Goal: Navigation & Orientation: Find specific page/section

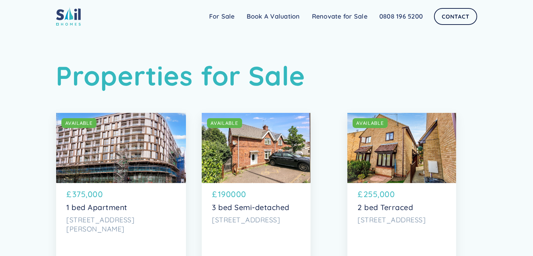
click at [71, 22] on img at bounding box center [68, 16] width 25 height 19
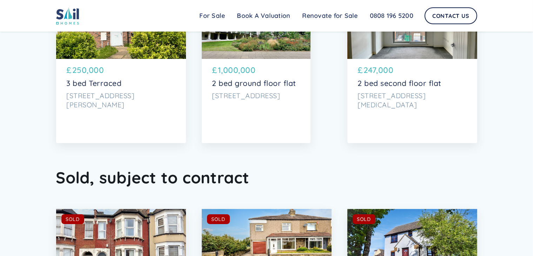
scroll to position [2677, 0]
